Goal: Check status: Check status

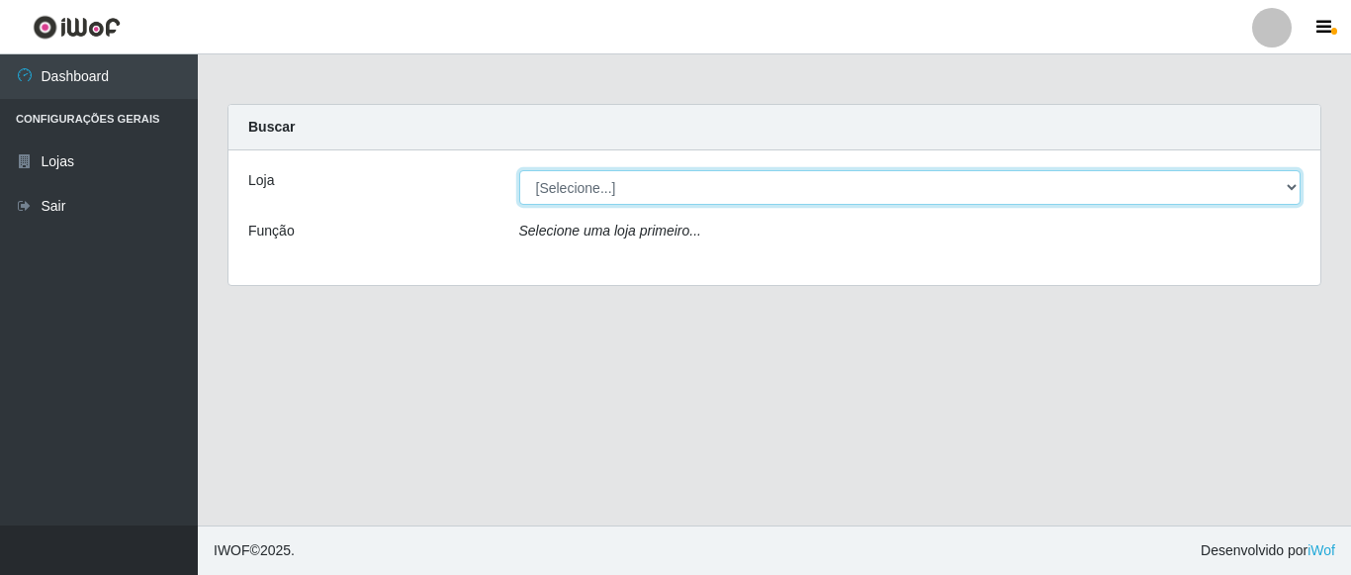
select select "497"
click option "Hiper Queiroz - [GEOGRAPHIC_DATA]" at bounding box center [0, 0] width 0 height 0
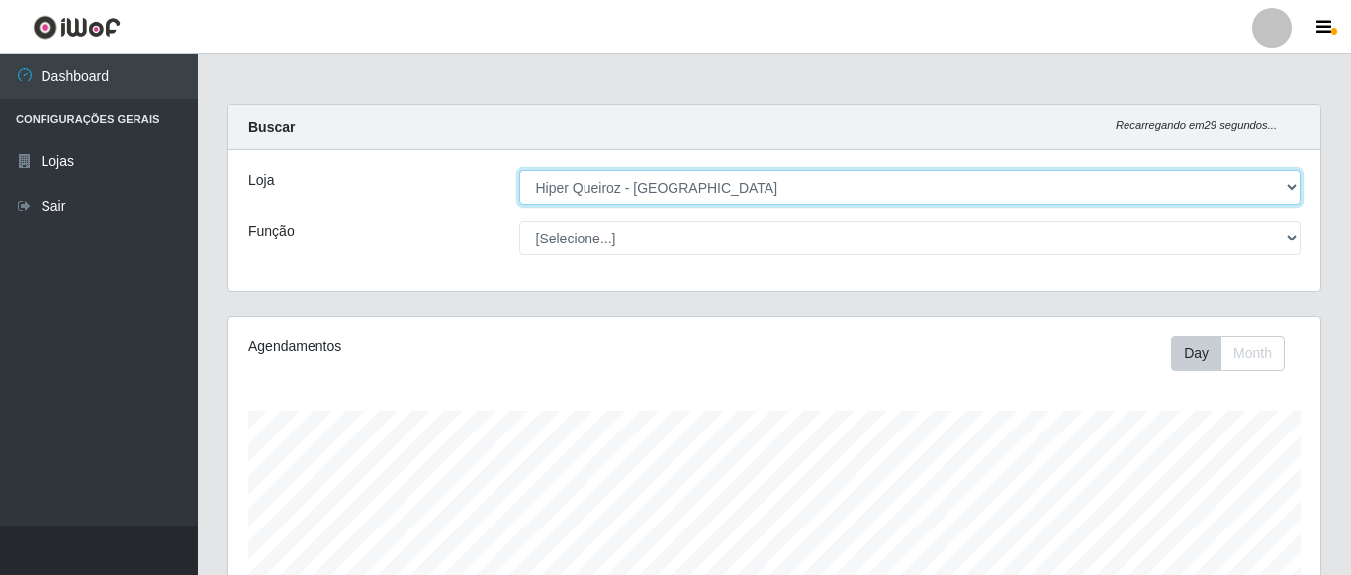
scroll to position [410, 1092]
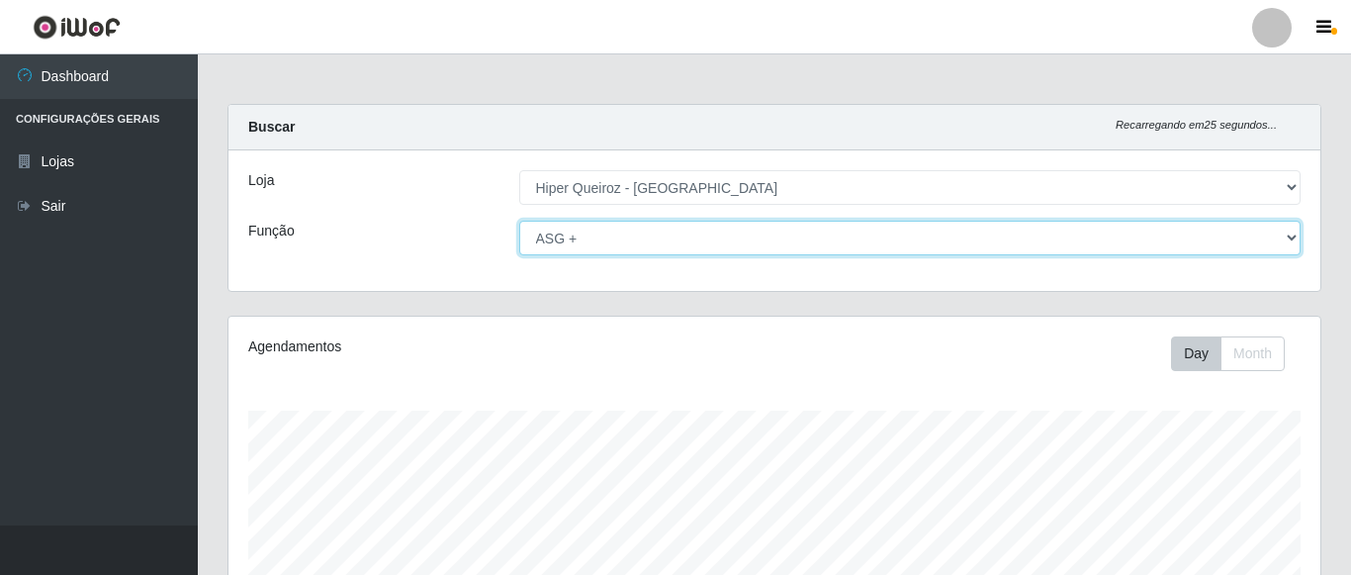
click option "ASG +" at bounding box center [0, 0] width 0 height 0
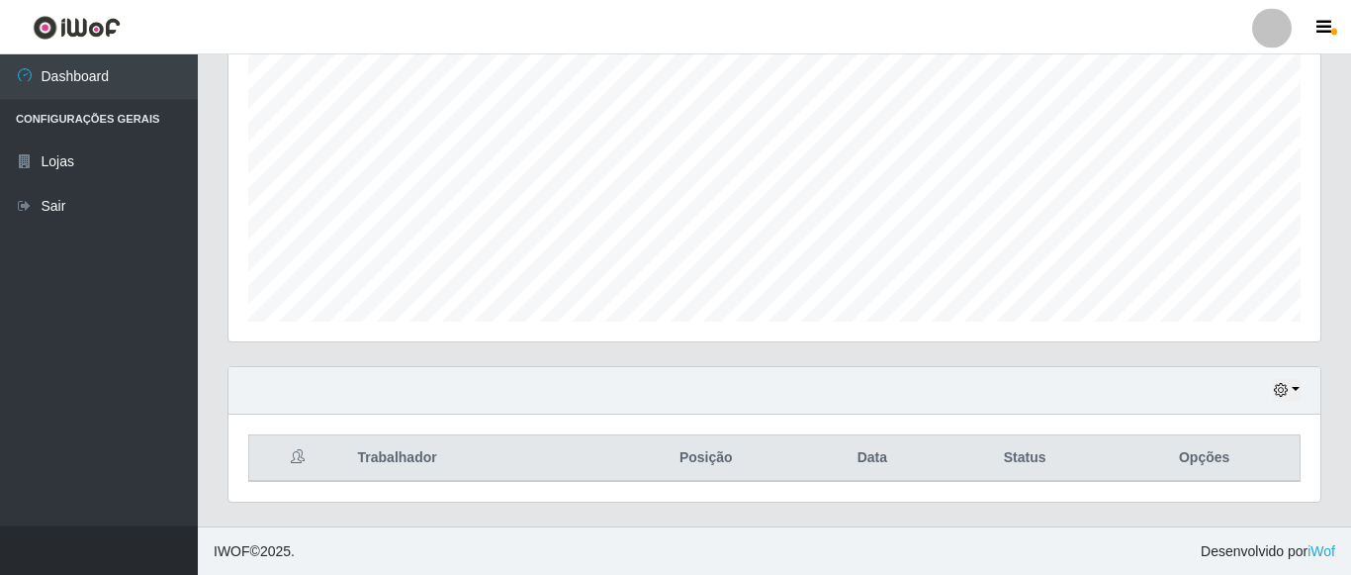
scroll to position [387, 0]
click at [1286, 400] on button "button" at bounding box center [1287, 389] width 28 height 23
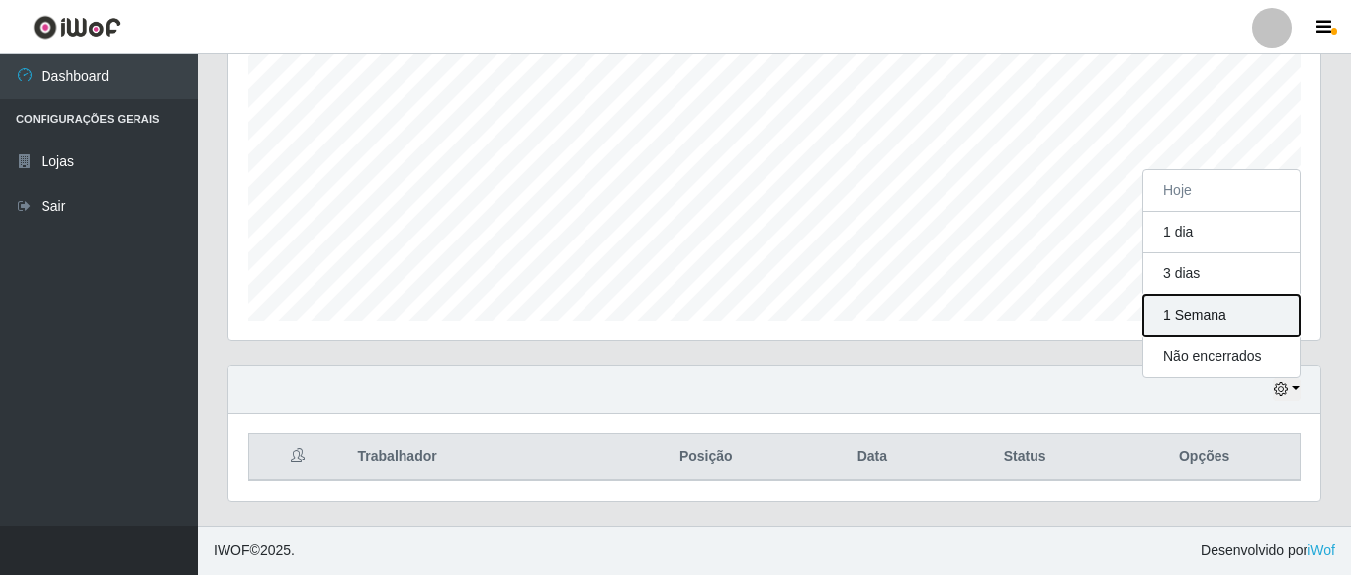
click at [1228, 325] on button "1 Semana" at bounding box center [1221, 316] width 156 height 42
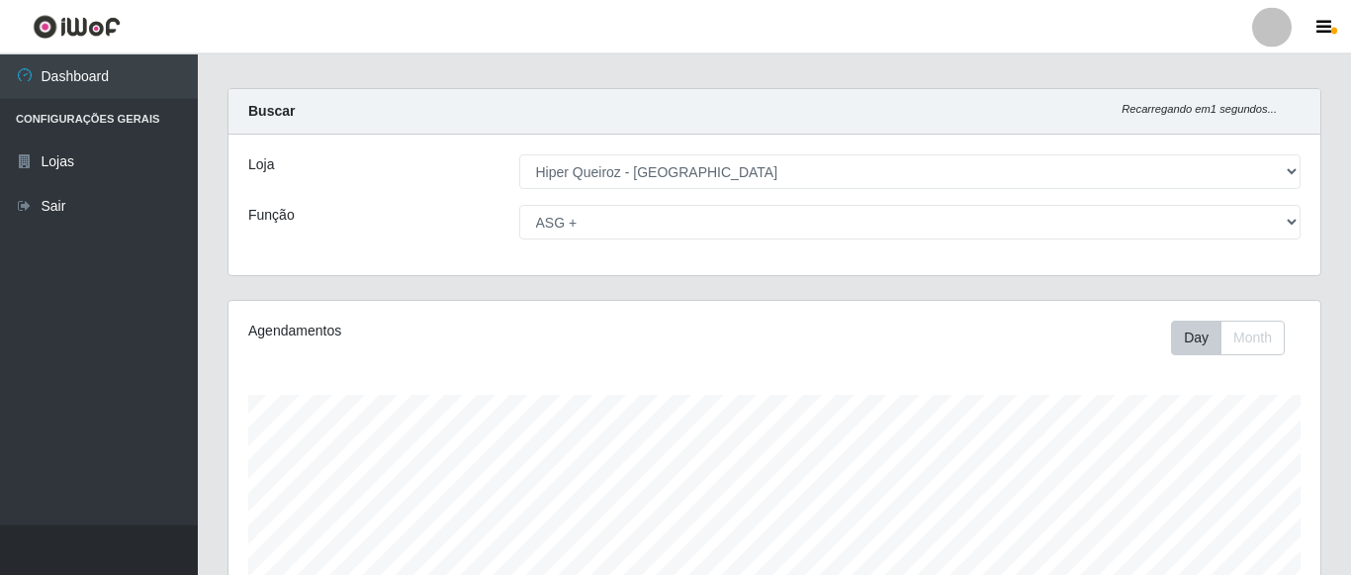
scroll to position [0, 0]
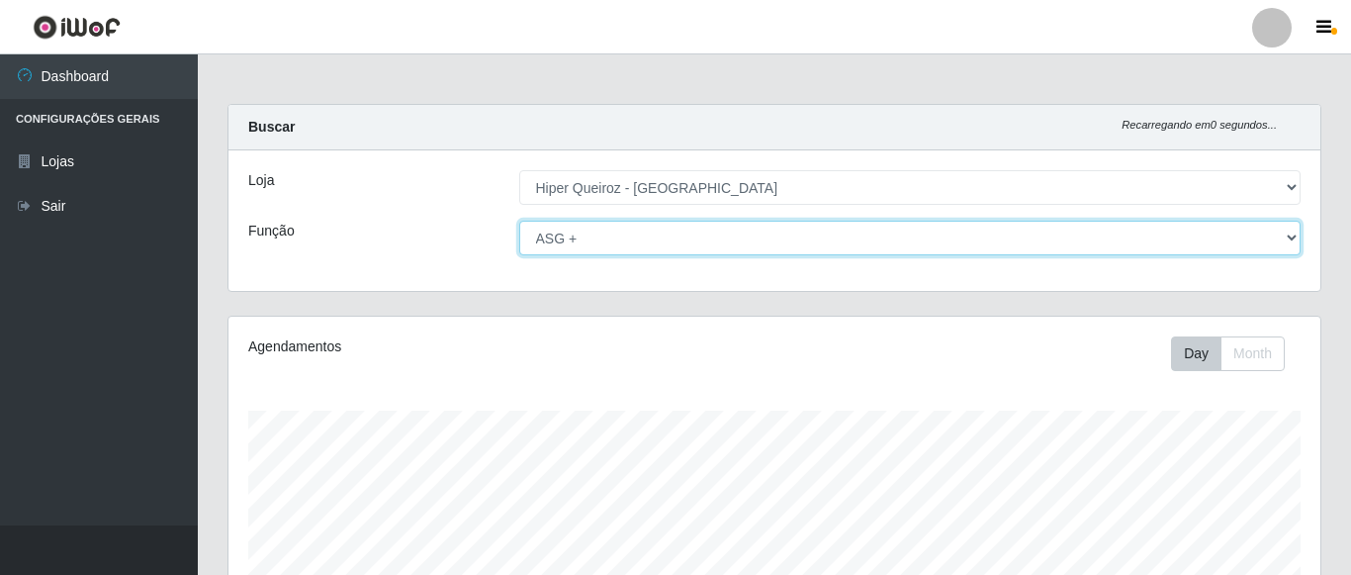
click at [519, 221] on select "[Selecione...] ASG ASG + ASG ++ Embalador Embalador + Embalador ++ Repositor Re…" at bounding box center [910, 238] width 782 height 35
click option "ASG ++" at bounding box center [0, 0] width 0 height 0
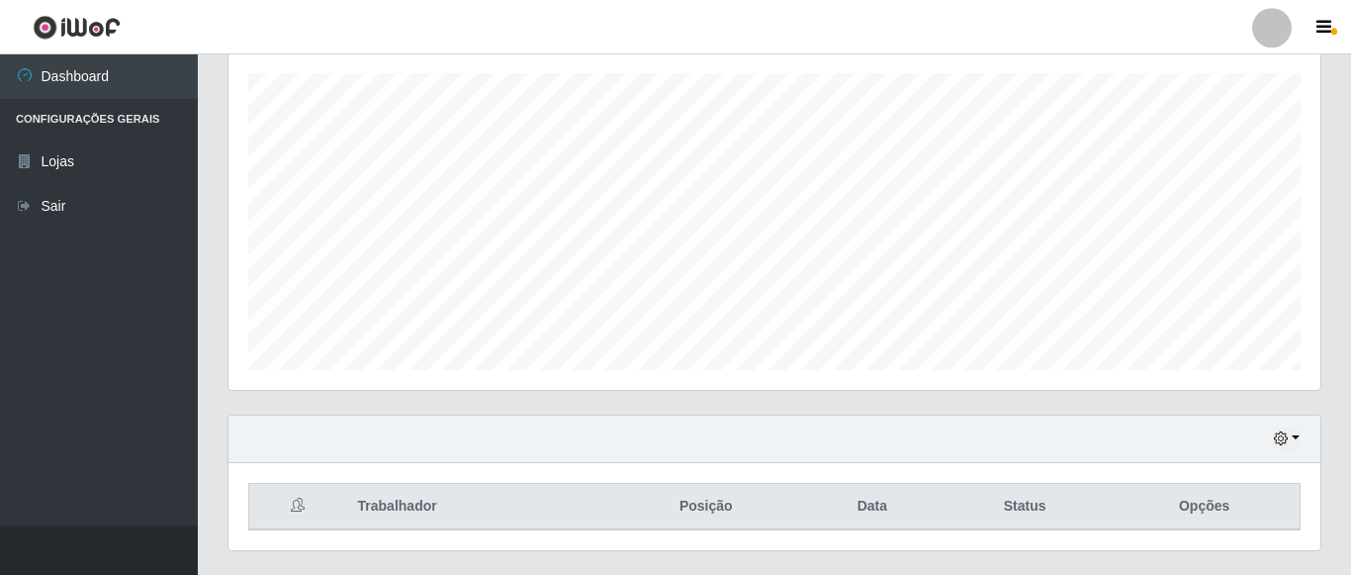
scroll to position [387, 0]
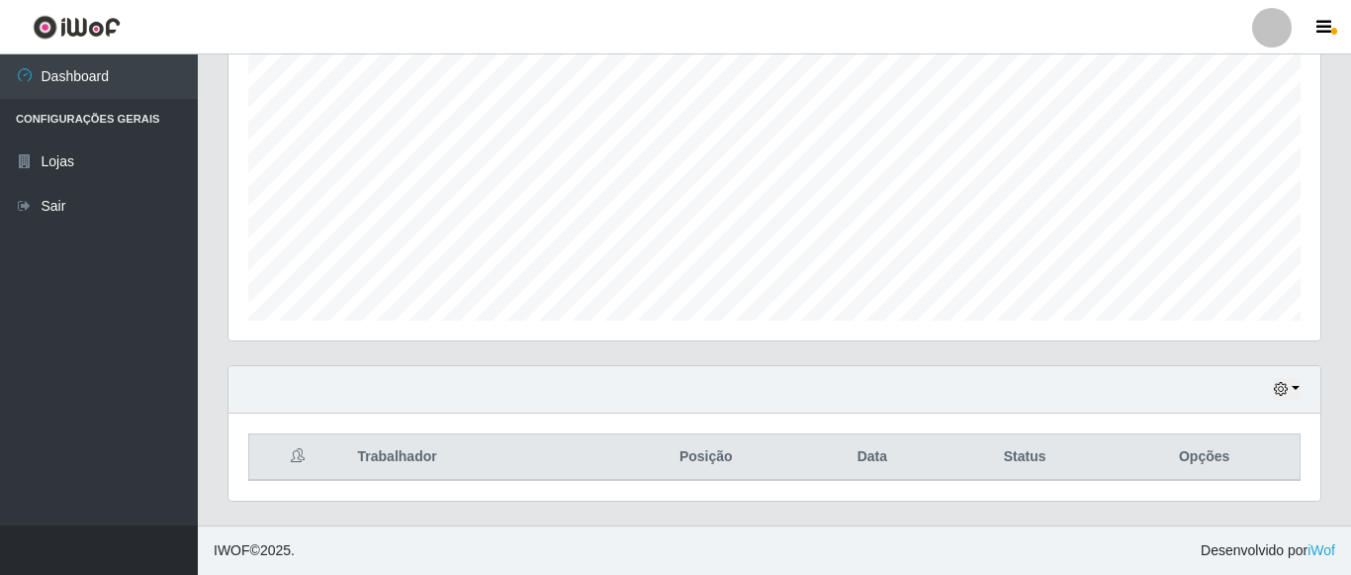
click at [1284, 401] on div "Hoje 1 dia 3 dias 1 Semana Não encerrados" at bounding box center [774, 389] width 1092 height 47
click at [1279, 393] on icon "button" at bounding box center [1281, 389] width 14 height 14
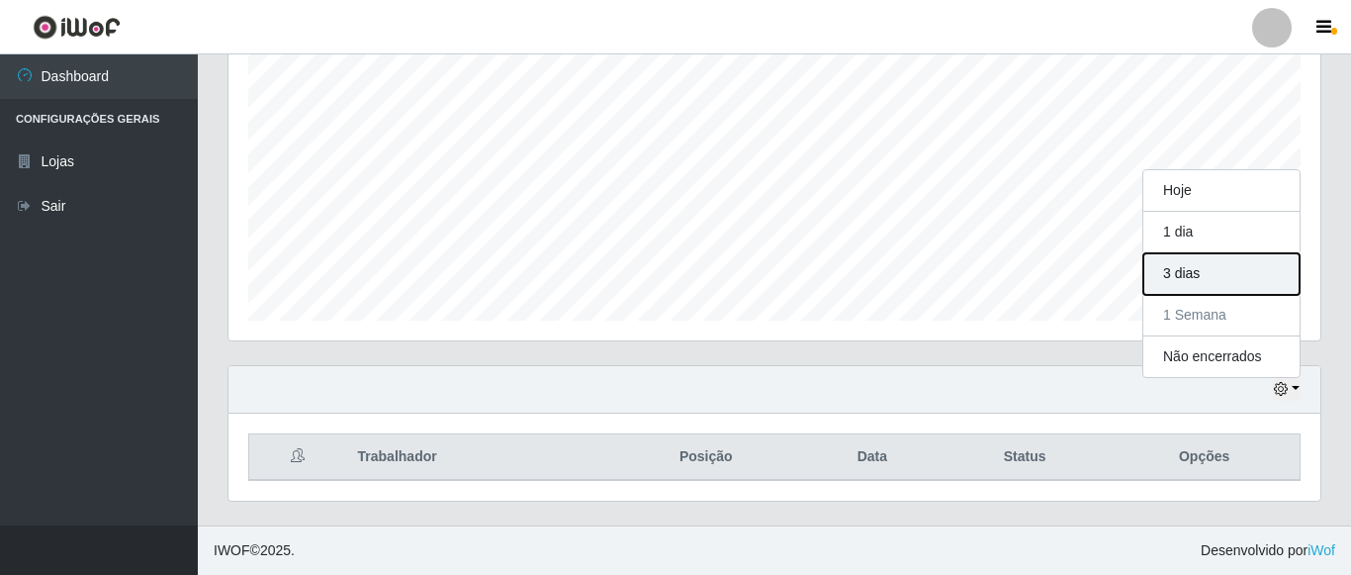
click at [1217, 276] on button "3 dias" at bounding box center [1221, 274] width 156 height 42
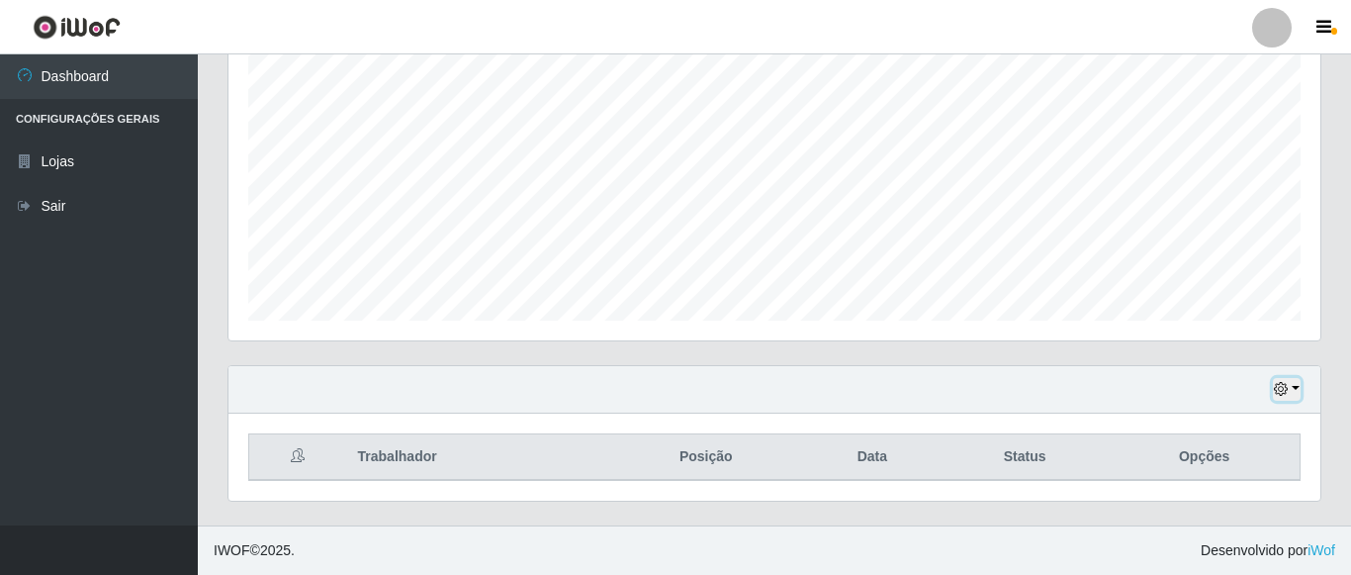
click at [1282, 400] on button "button" at bounding box center [1287, 389] width 28 height 23
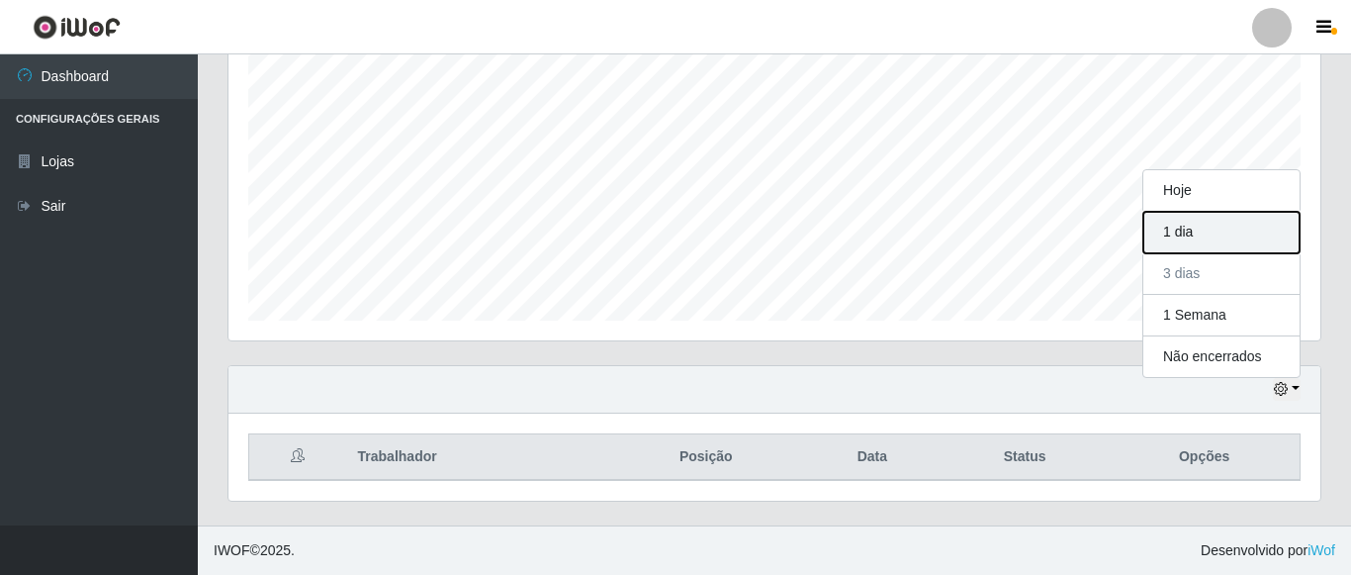
click at [1211, 234] on button "1 dia" at bounding box center [1221, 233] width 156 height 42
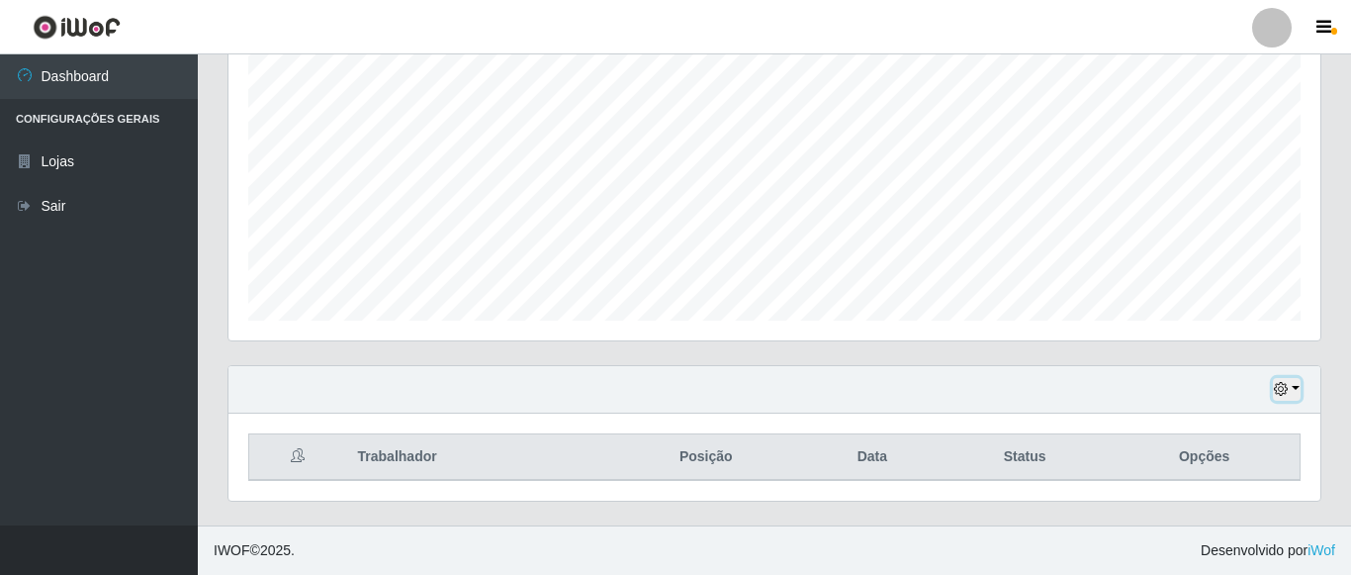
click at [1282, 392] on icon "button" at bounding box center [1281, 389] width 14 height 14
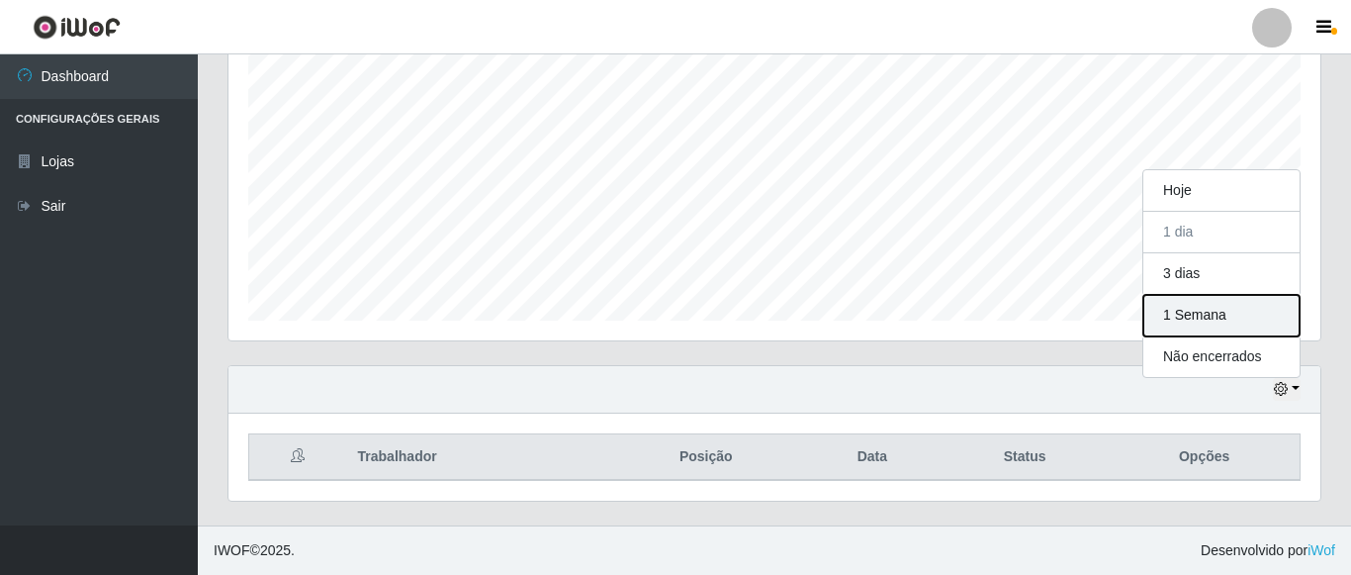
click at [1216, 319] on button "1 Semana" at bounding box center [1221, 316] width 156 height 42
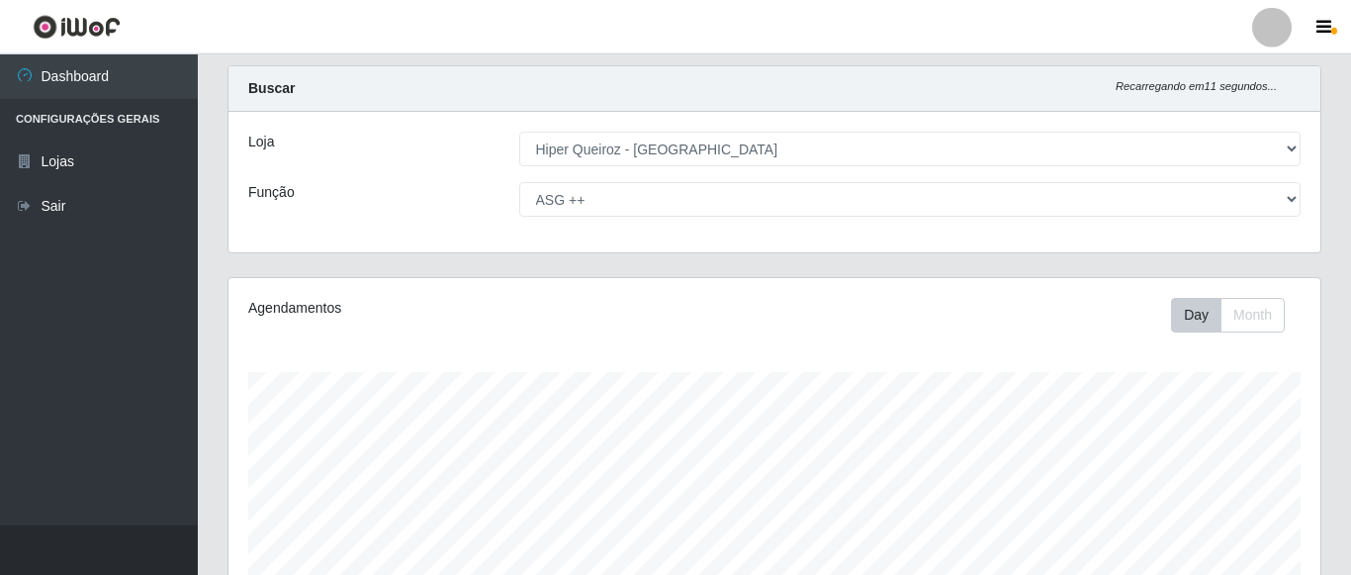
scroll to position [0, 0]
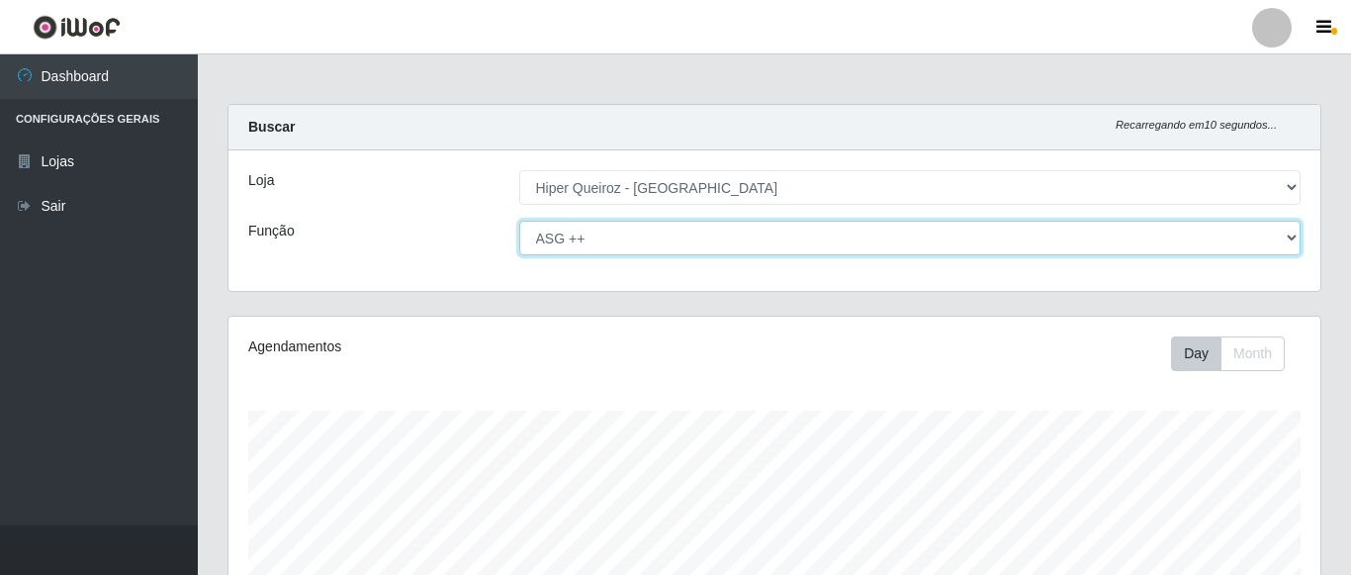
click at [519, 221] on select "[Selecione...] ASG ASG + ASG ++ Embalador Embalador + Embalador ++ Repositor Re…" at bounding box center [910, 238] width 782 height 35
click option "ASG +" at bounding box center [0, 0] width 0 height 0
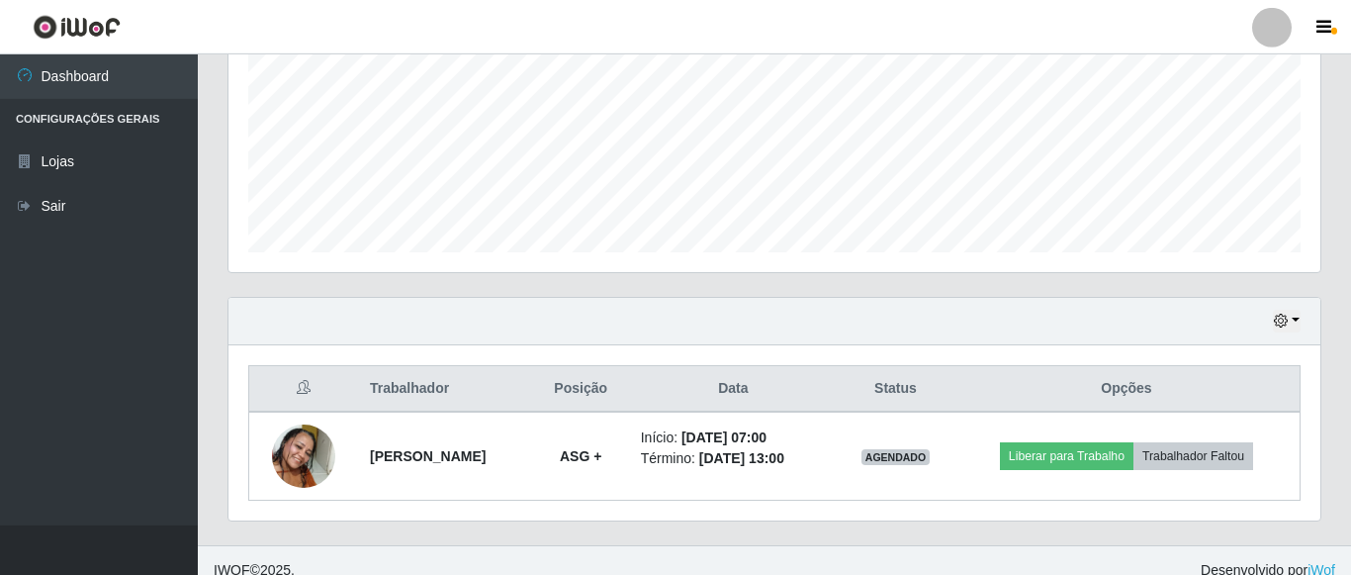
scroll to position [475, 0]
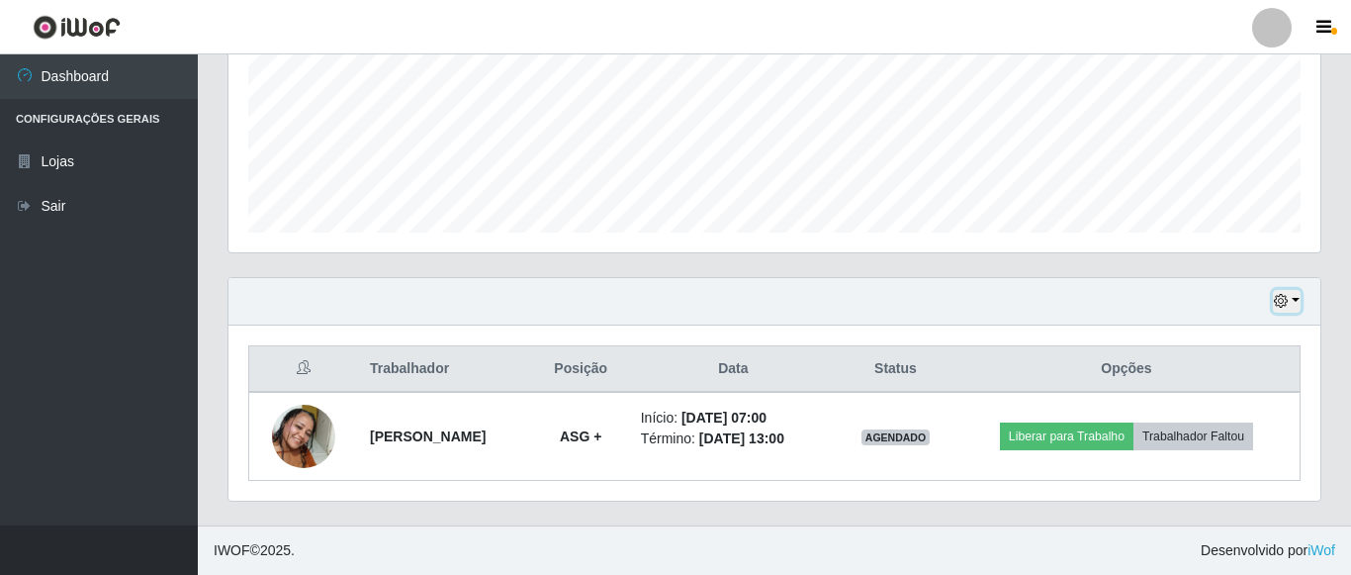
click at [1280, 301] on icon "button" at bounding box center [1281, 301] width 14 height 14
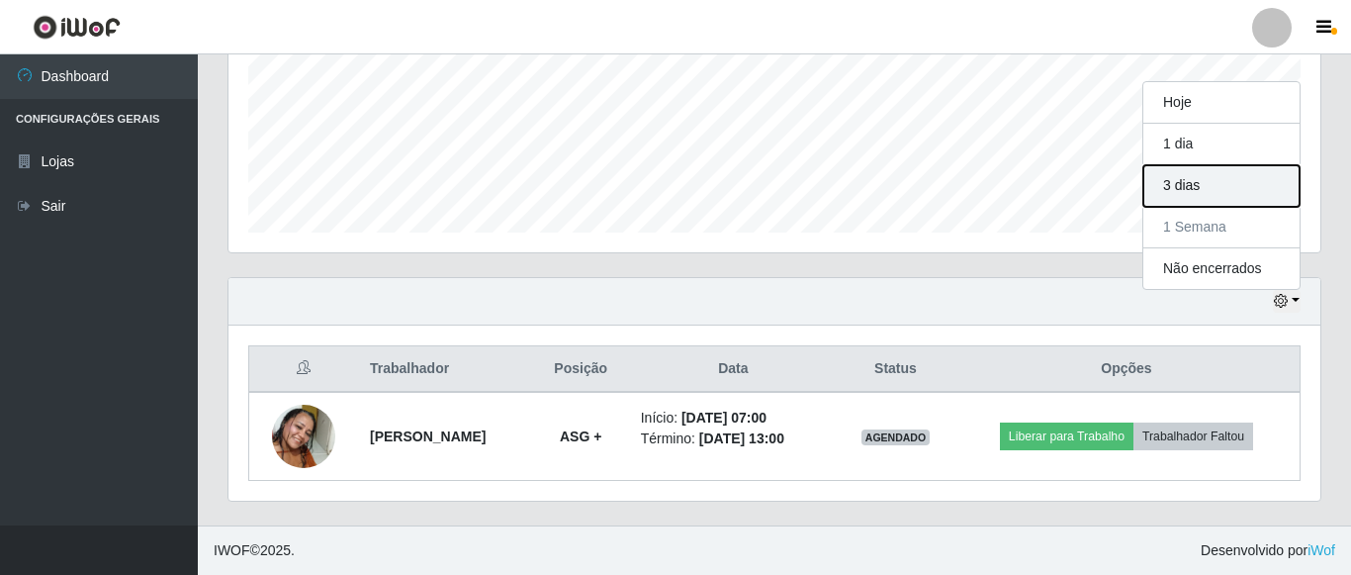
click at [1202, 198] on button "3 dias" at bounding box center [1221, 186] width 156 height 42
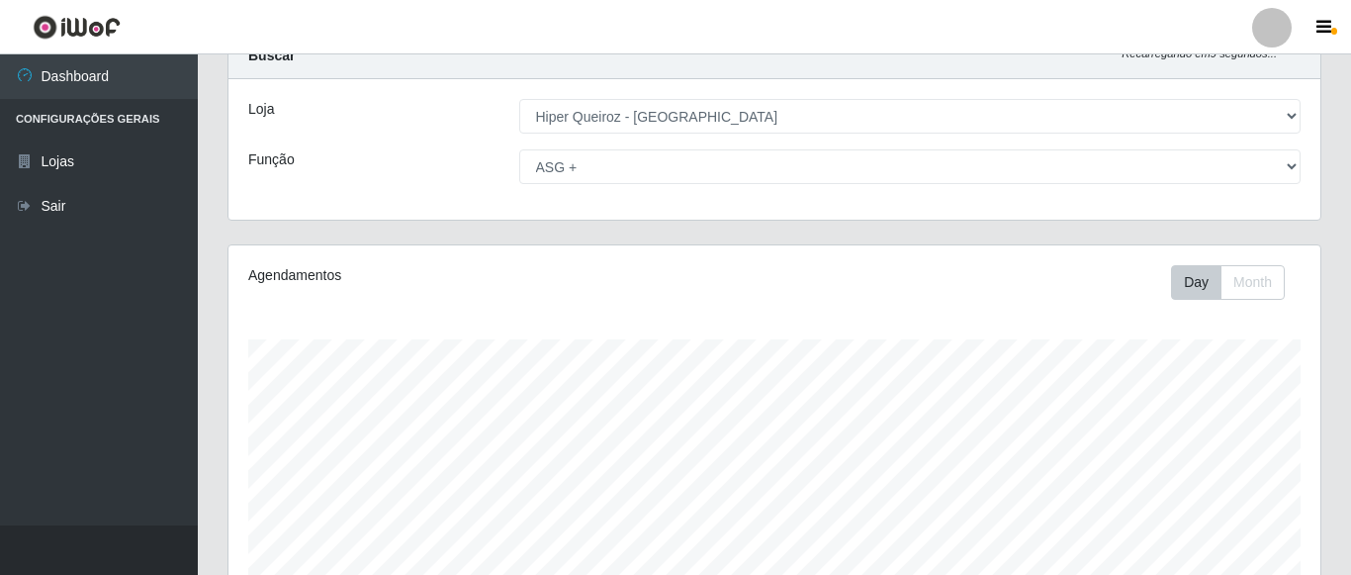
scroll to position [0, 0]
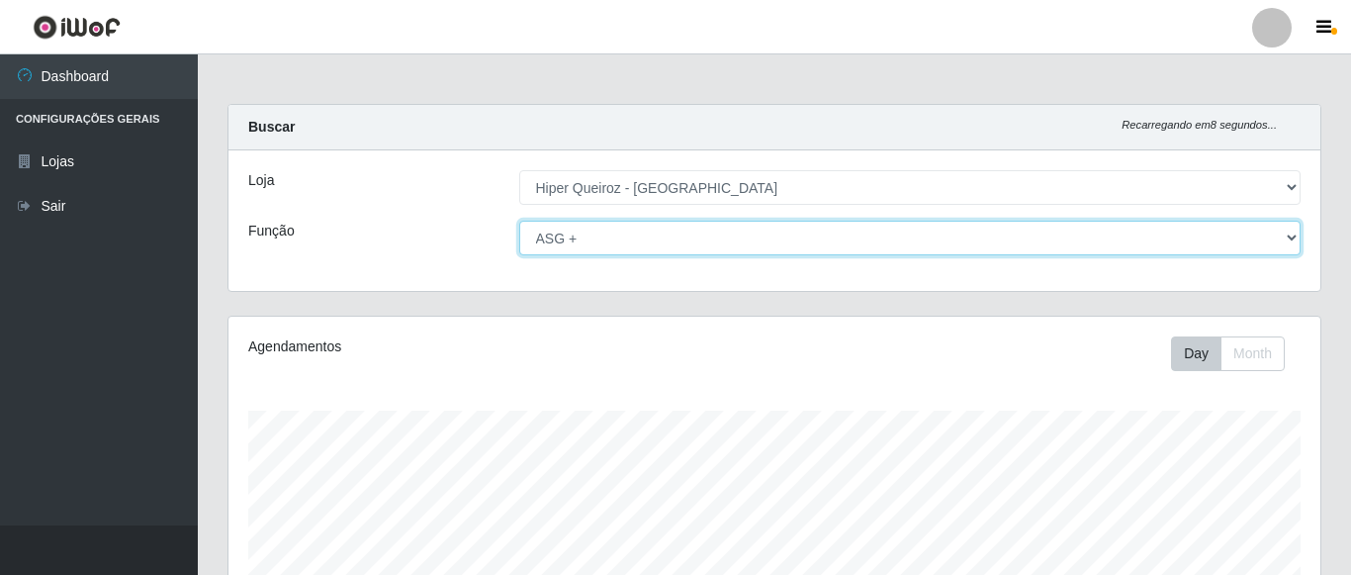
click at [519, 221] on select "[Selecione...] ASG ASG + ASG ++ Embalador Embalador + Embalador ++ Repositor Re…" at bounding box center [910, 238] width 782 height 35
click option "ASG" at bounding box center [0, 0] width 0 height 0
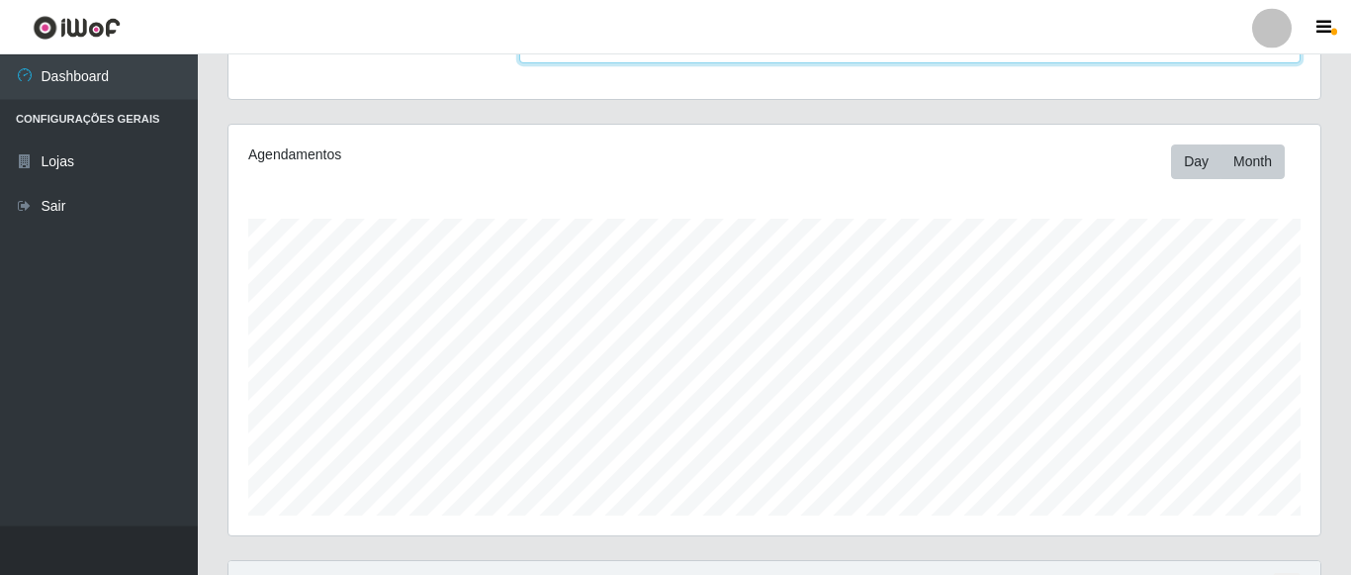
scroll to position [303, 0]
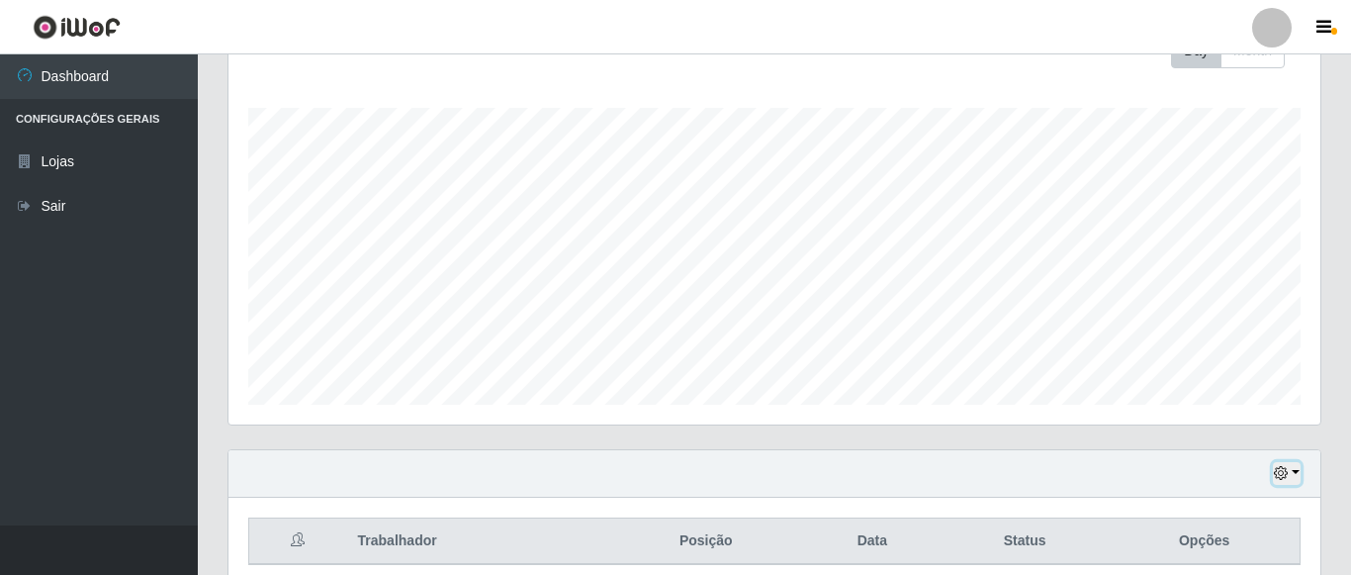
click at [1287, 479] on icon "button" at bounding box center [1281, 473] width 14 height 14
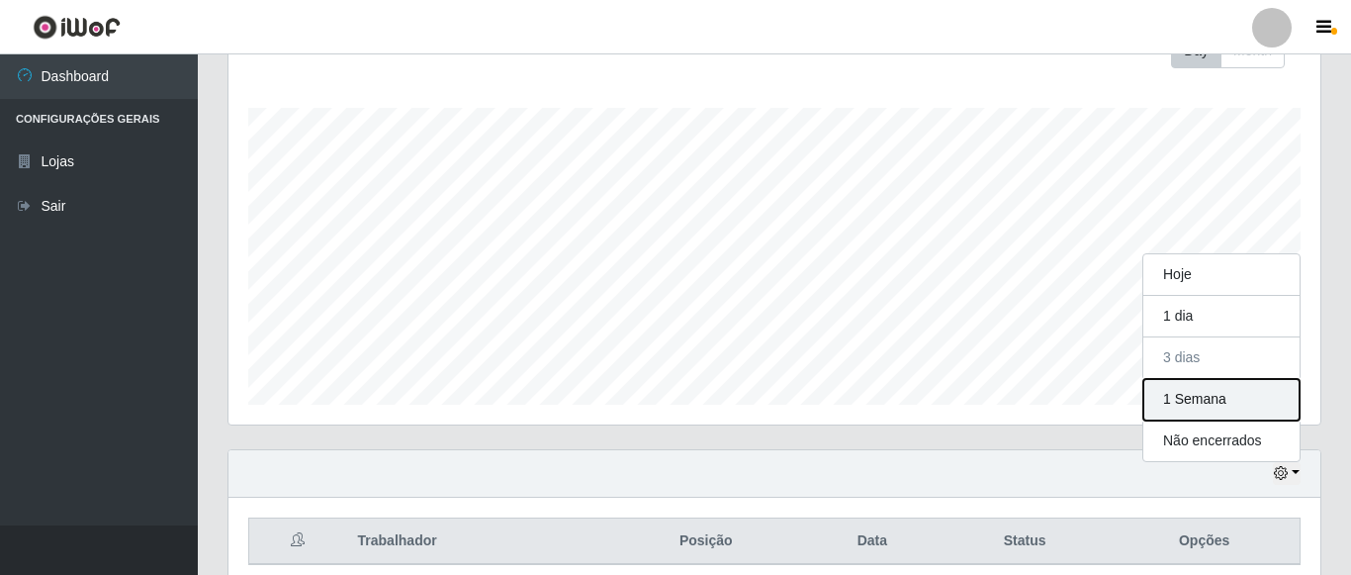
click at [1211, 415] on button "1 Semana" at bounding box center [1221, 400] width 156 height 42
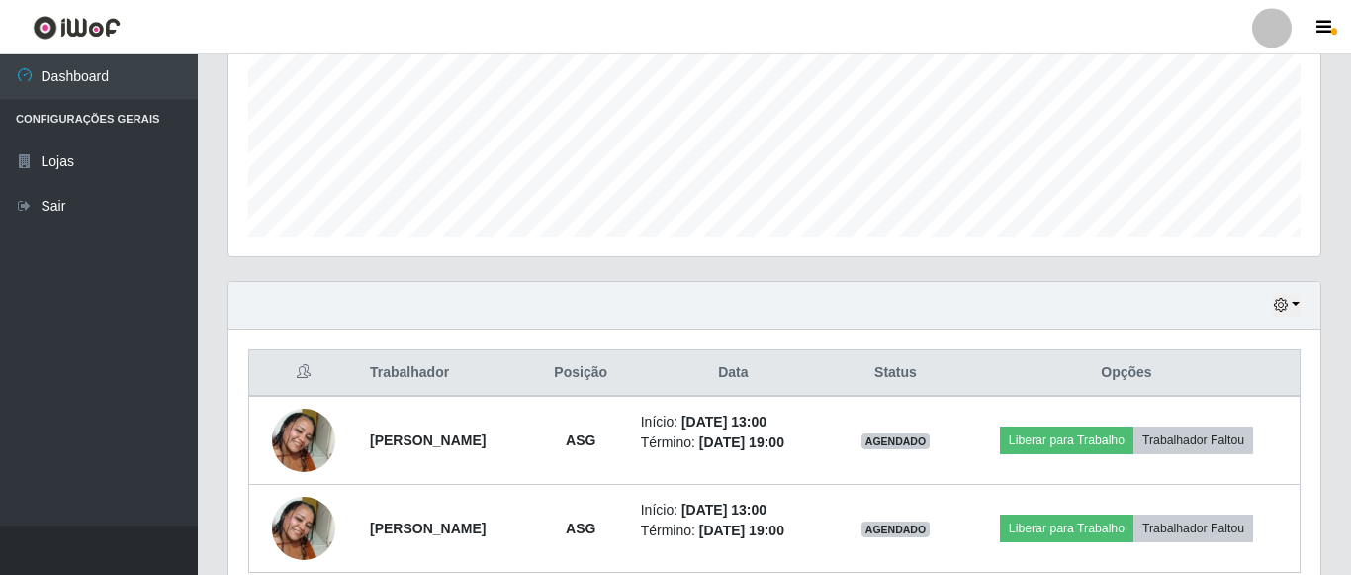
scroll to position [462, 0]
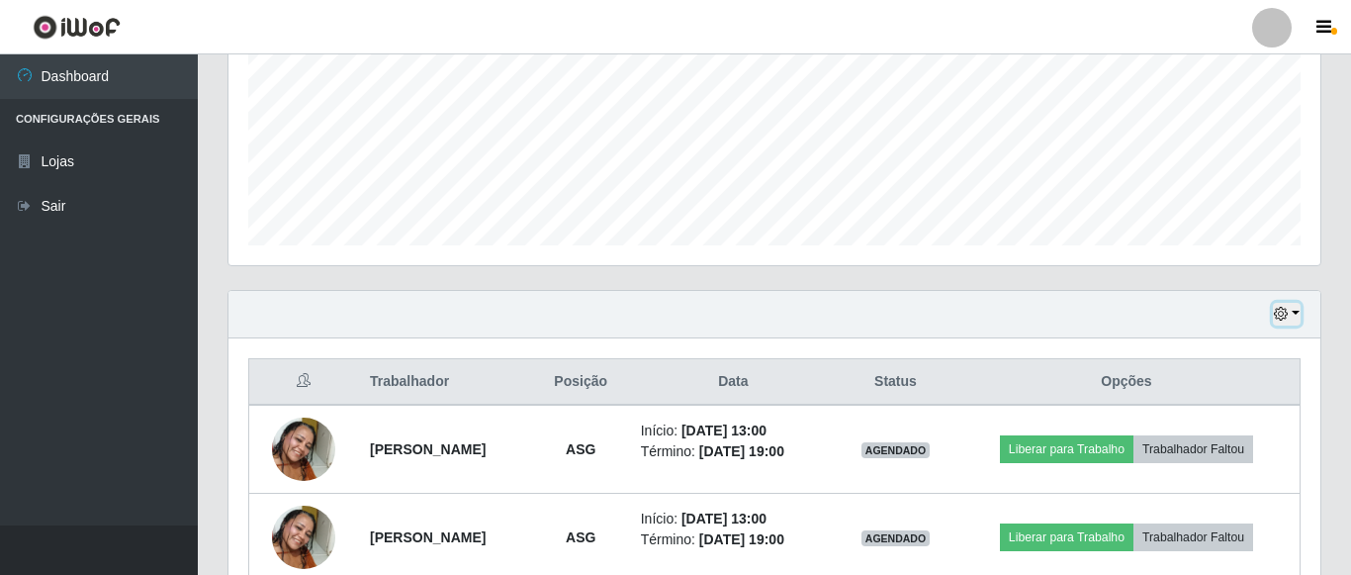
click at [1277, 323] on button "button" at bounding box center [1287, 314] width 28 height 23
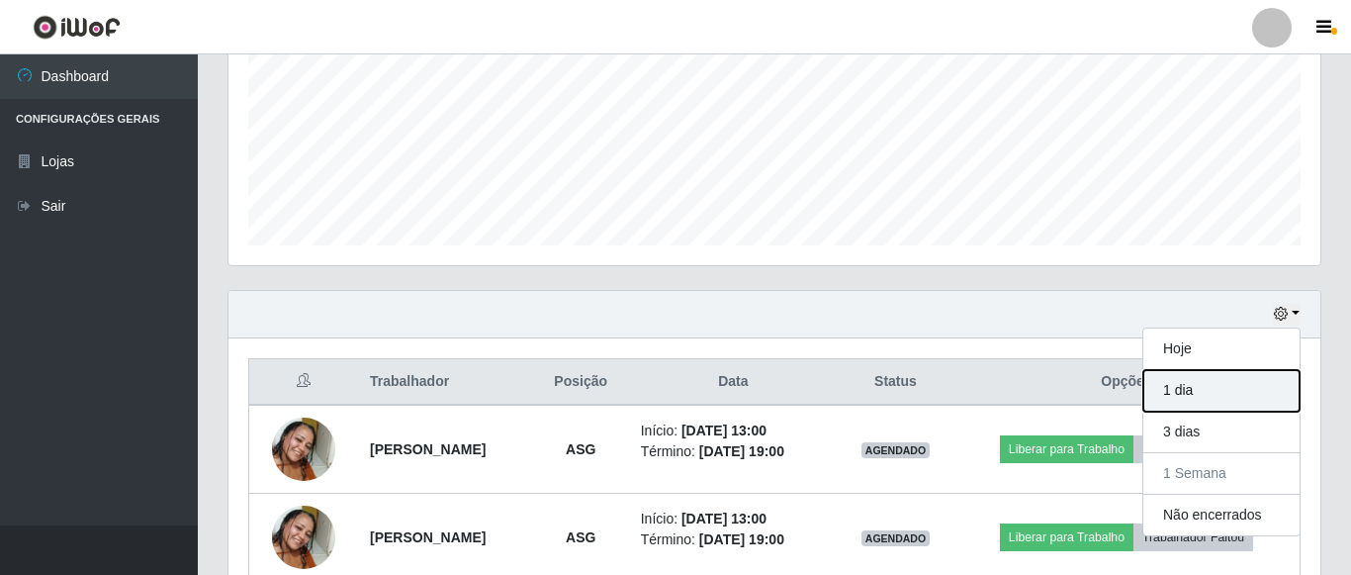
click at [1234, 388] on button "1 dia" at bounding box center [1221, 391] width 156 height 42
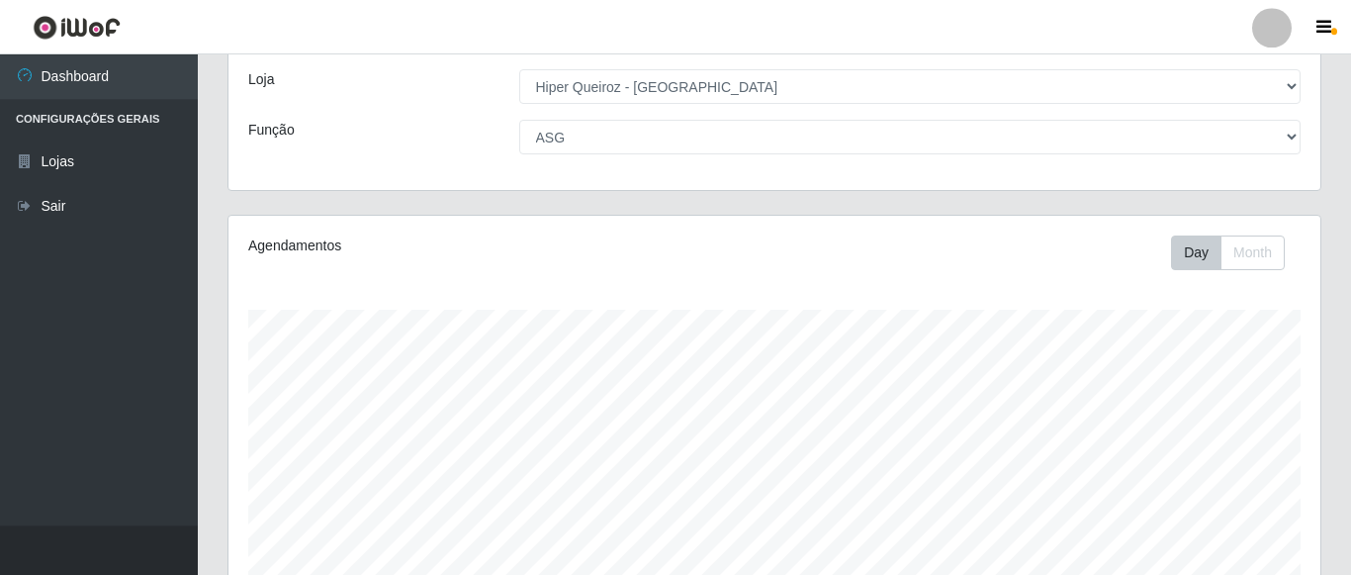
scroll to position [0, 0]
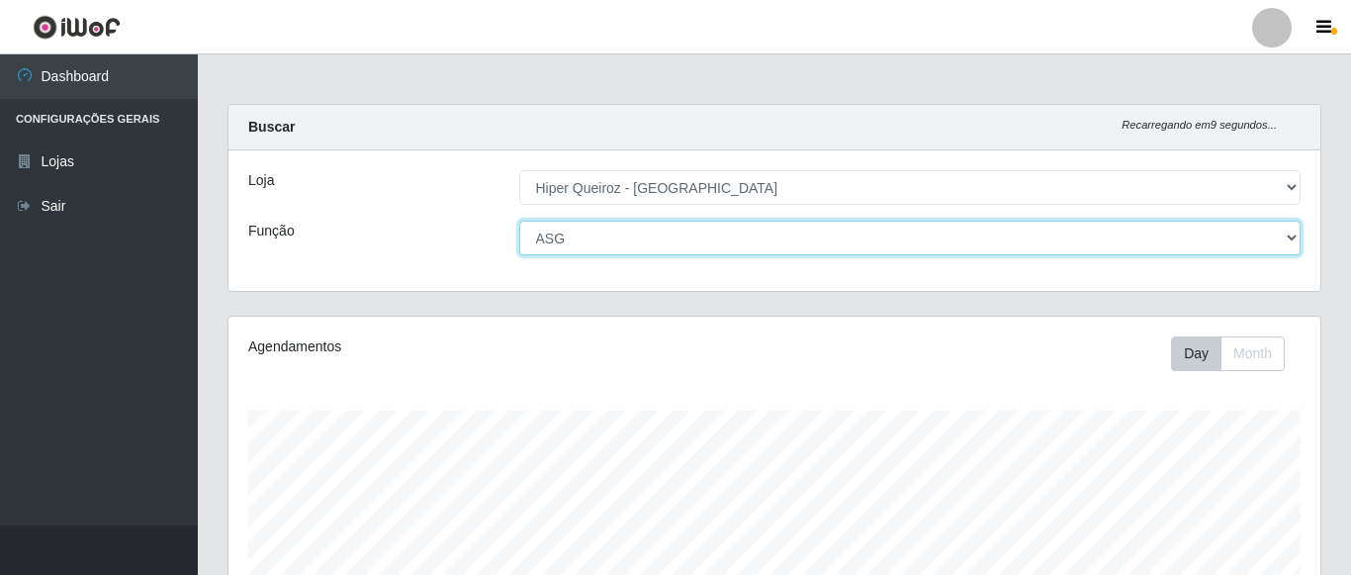
click at [519, 221] on select "[Selecione...] ASG ASG + ASG ++ Embalador Embalador + Embalador ++ Repositor Re…" at bounding box center [910, 238] width 782 height 35
select select "79"
click option "ASG +" at bounding box center [0, 0] width 0 height 0
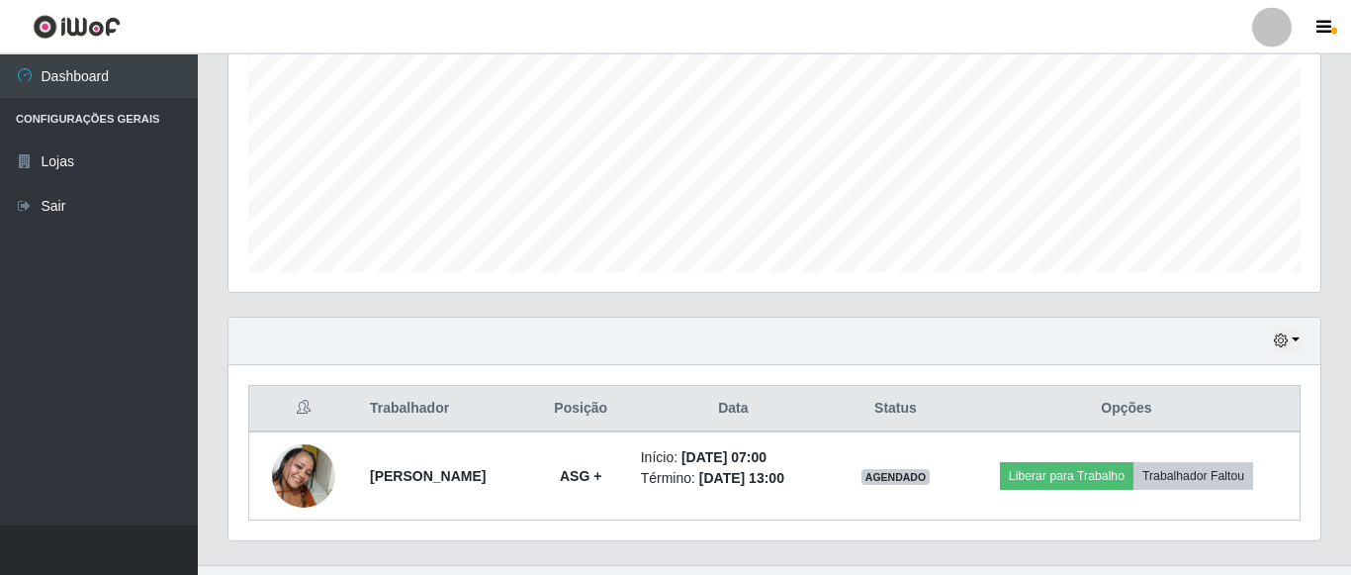
scroll to position [475, 0]
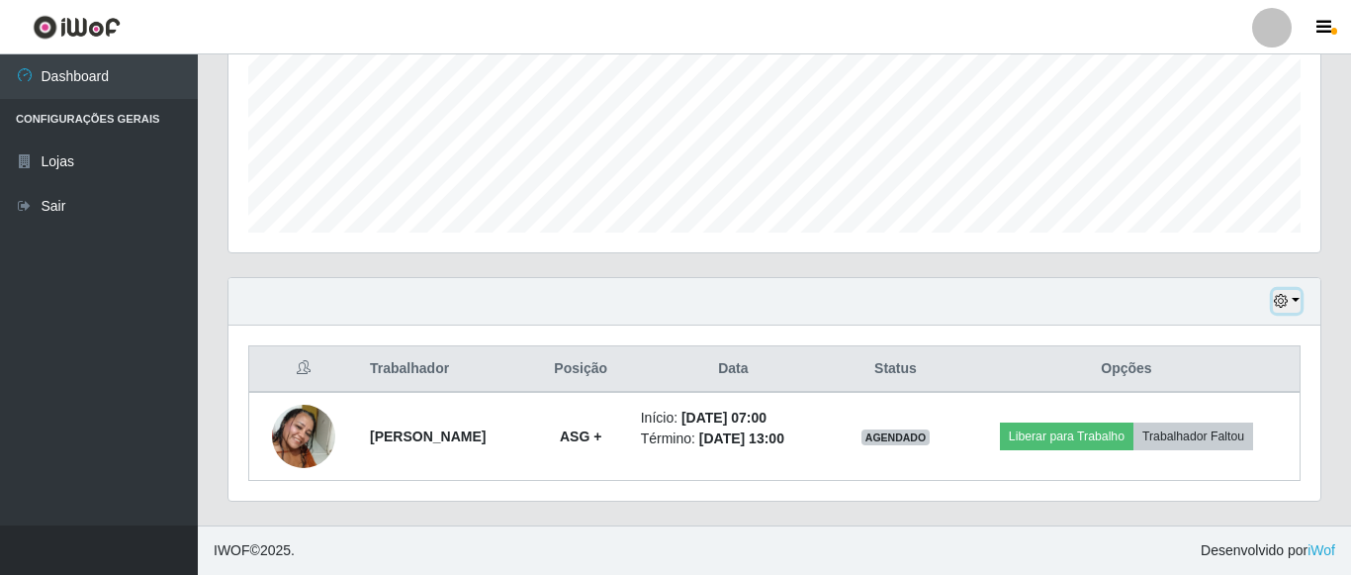
click at [1277, 305] on icon "button" at bounding box center [1281, 301] width 14 height 14
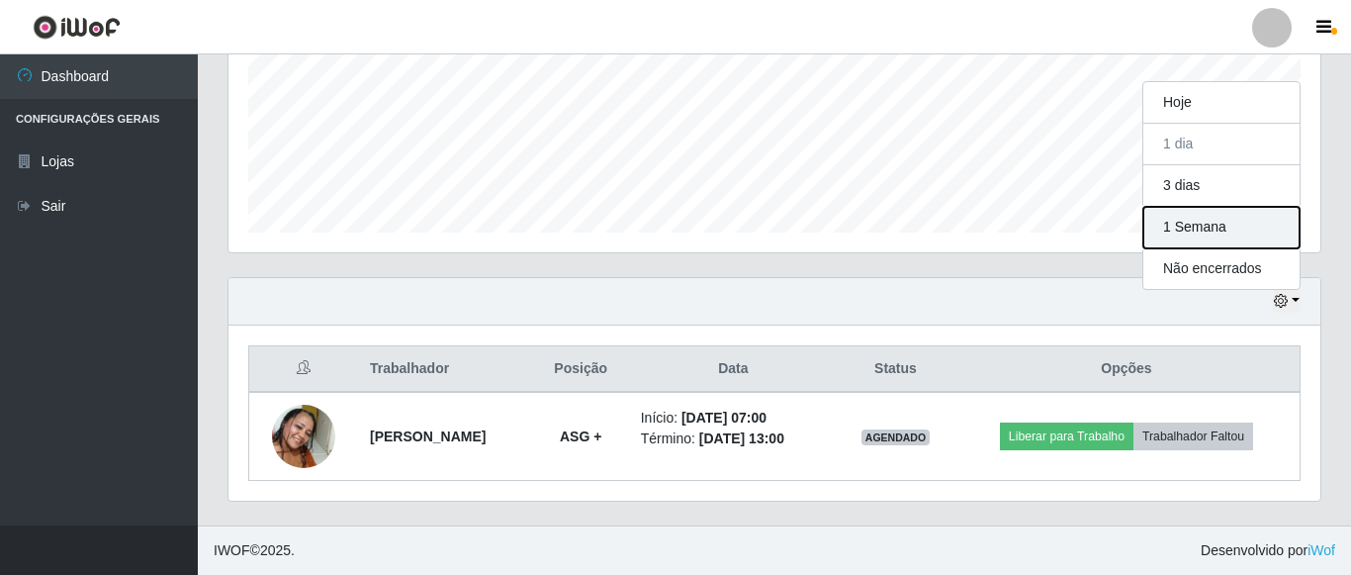
click at [1209, 226] on button "1 Semana" at bounding box center [1221, 228] width 156 height 42
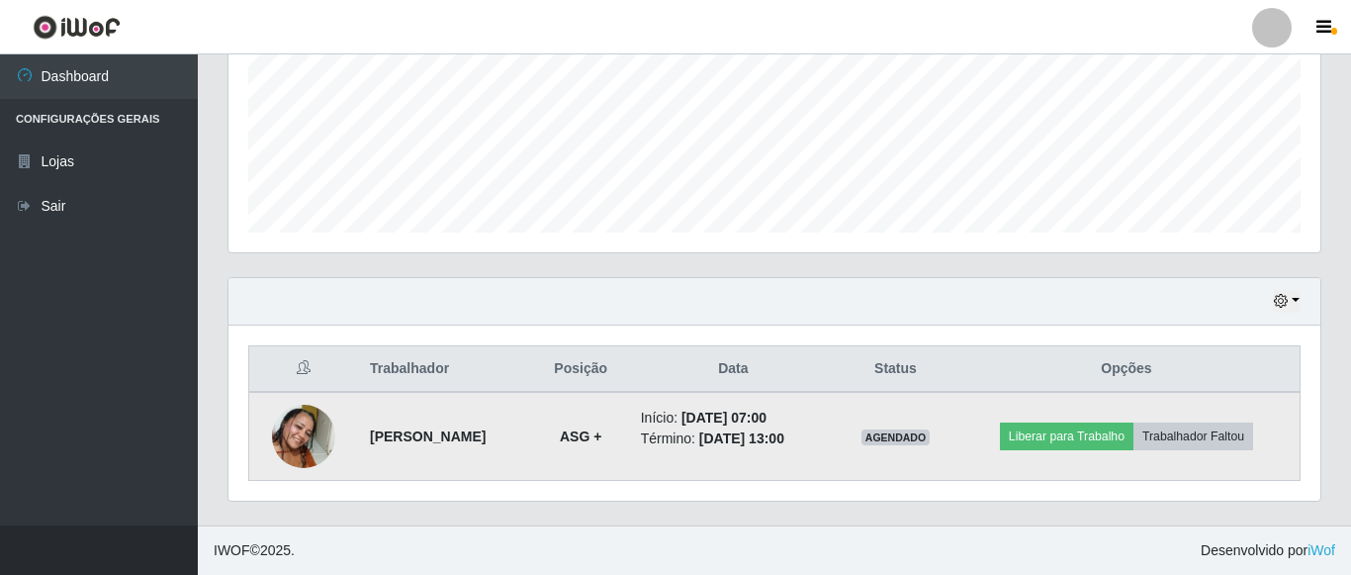
click at [486, 443] on strong "[PERSON_NAME]" at bounding box center [428, 436] width 116 height 16
click at [334, 439] on td at bounding box center [304, 436] width 110 height 89
click at [289, 451] on img at bounding box center [303, 436] width 63 height 113
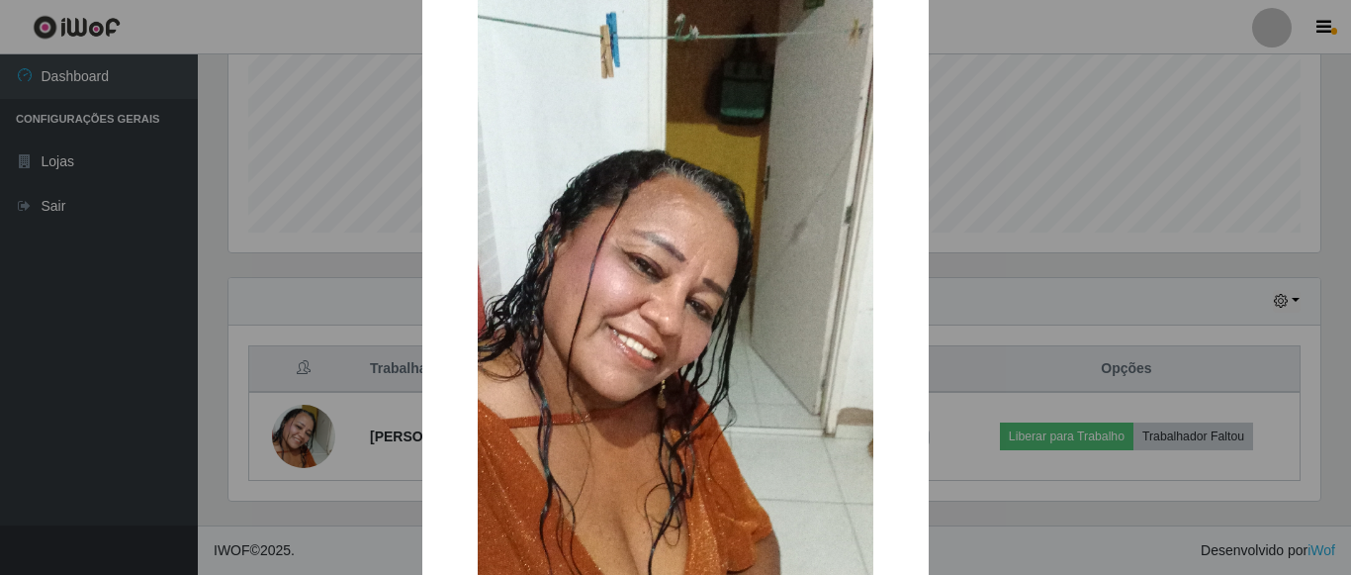
scroll to position [0, 0]
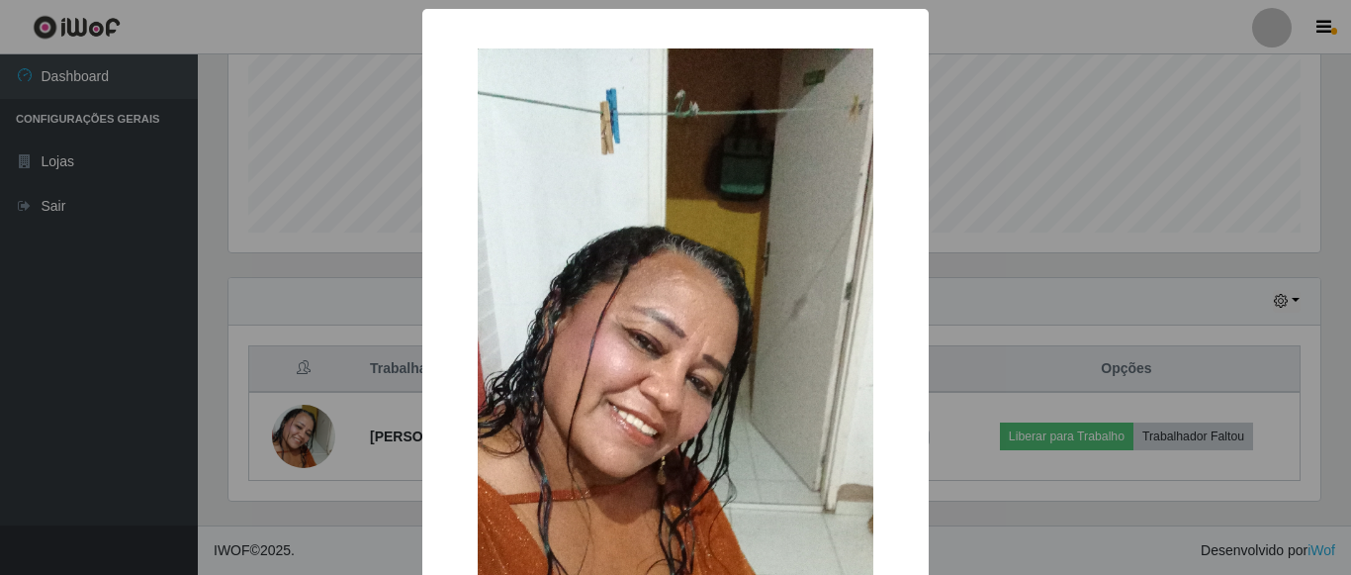
click at [990, 294] on div "× OK Cancel" at bounding box center [675, 287] width 1351 height 575
